Goal: Task Accomplishment & Management: Complete application form

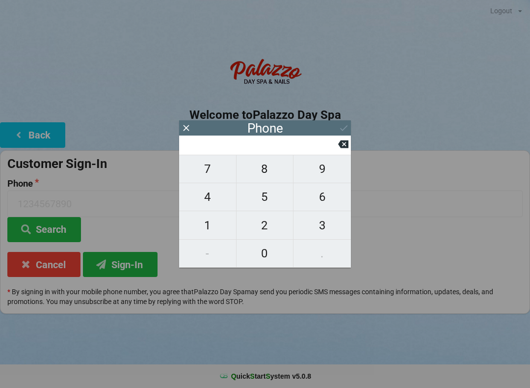
click at [200, 173] on span "7" at bounding box center [207, 169] width 57 height 21
type input "7"
click at [268, 178] on span "8" at bounding box center [265, 169] width 57 height 21
type input "78"
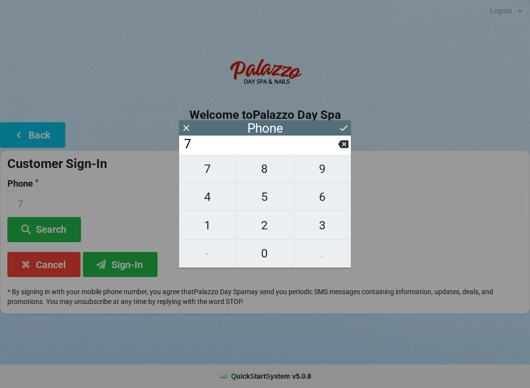
type input "78"
click at [207, 176] on span "7" at bounding box center [207, 169] width 57 height 21
type input "787"
click at [269, 231] on span "2" at bounding box center [265, 225] width 57 height 21
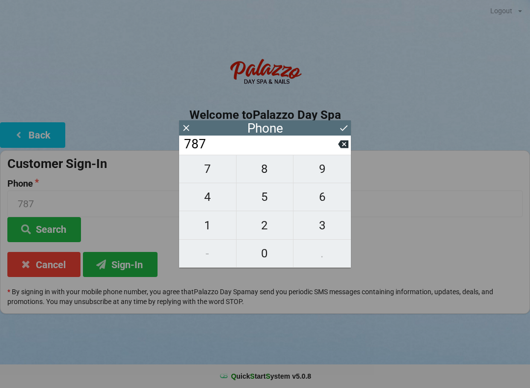
type input "7872"
click at [202, 231] on span "1" at bounding box center [207, 225] width 57 height 21
type input "78721"
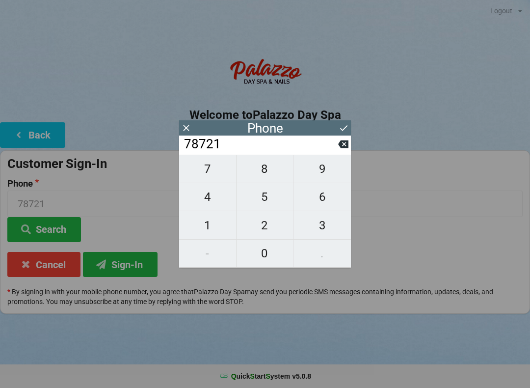
click at [262, 225] on span "2" at bounding box center [265, 225] width 57 height 21
type input "787212"
click at [269, 232] on span "2" at bounding box center [265, 225] width 57 height 21
type input "7872122"
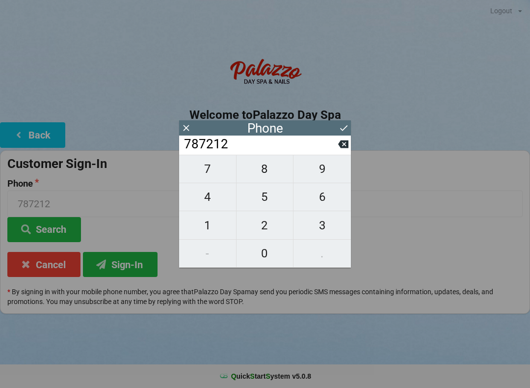
type input "7872122"
click at [318, 232] on span "3" at bounding box center [322, 225] width 57 height 21
type input "78721223"
click at [262, 201] on span "5" at bounding box center [265, 197] width 57 height 21
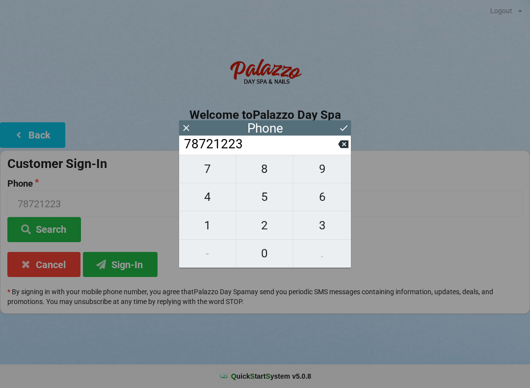
type input "787212235"
click at [207, 176] on span "7" at bounding box center [207, 169] width 57 height 21
type input "7872122357"
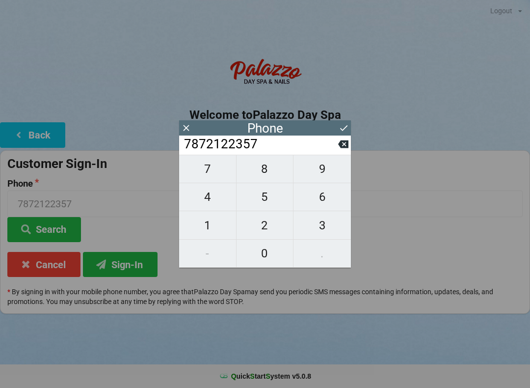
click at [139, 265] on button "Sign-In" at bounding box center [120, 264] width 75 height 25
